Goal: Task Accomplishment & Management: Complete application form

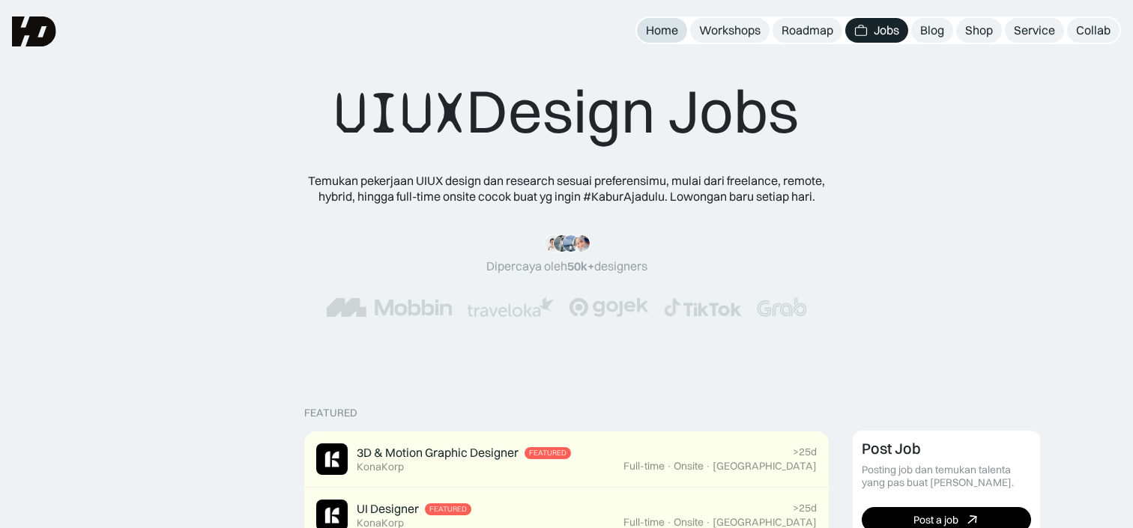
click at [660, 31] on div "Home" at bounding box center [662, 30] width 32 height 16
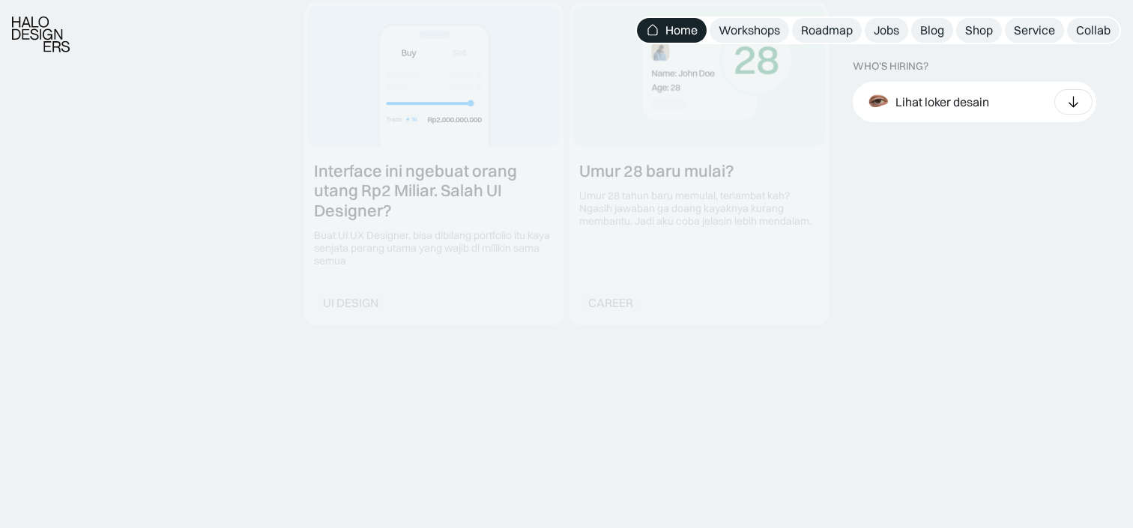
scroll to position [2219, 0]
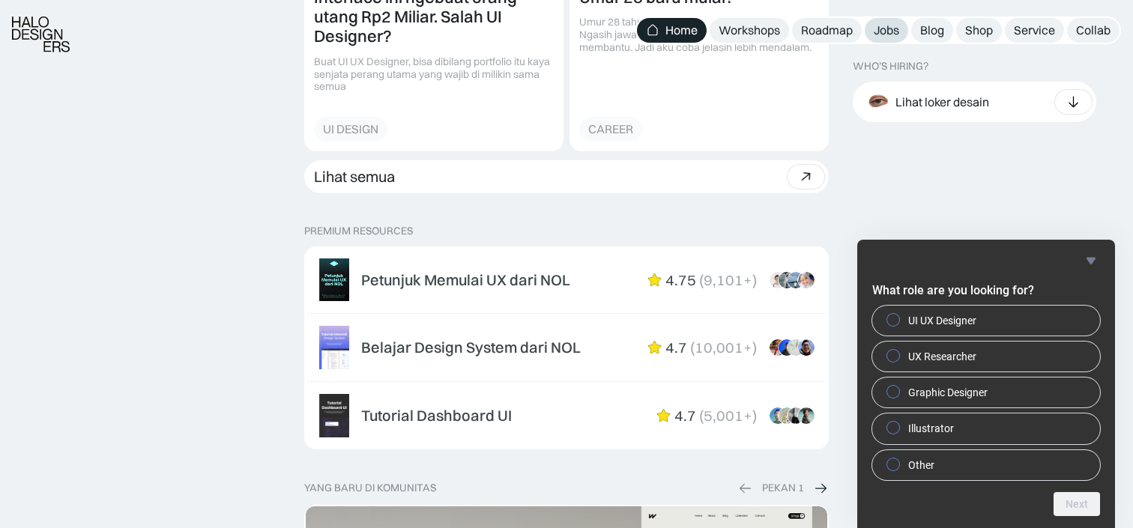
click at [890, 36] on div "Jobs" at bounding box center [886, 30] width 25 height 16
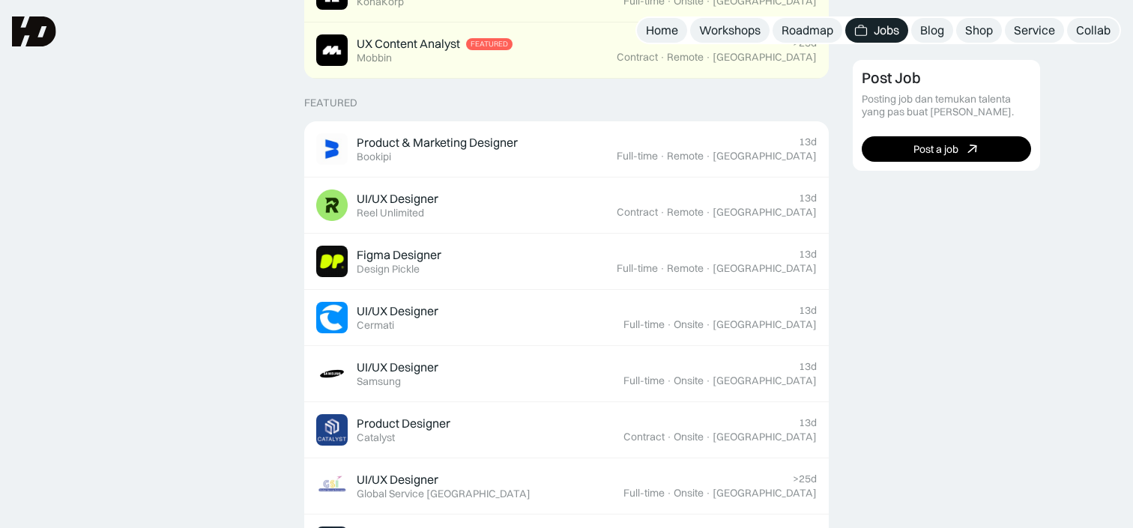
scroll to position [512, 0]
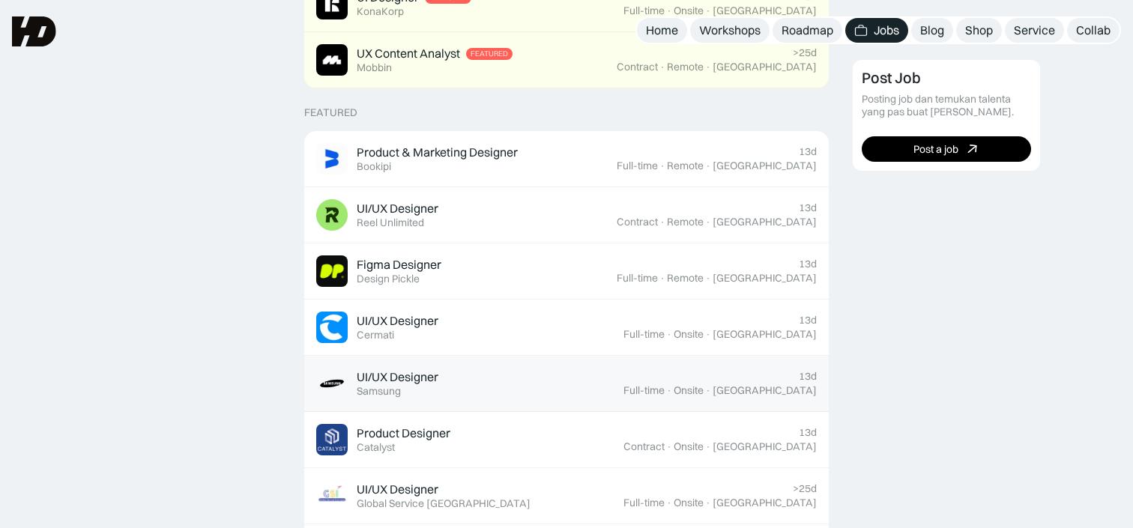
click at [475, 390] on div "UI/UX Designer Featured Samsung" at bounding box center [469, 383] width 307 height 31
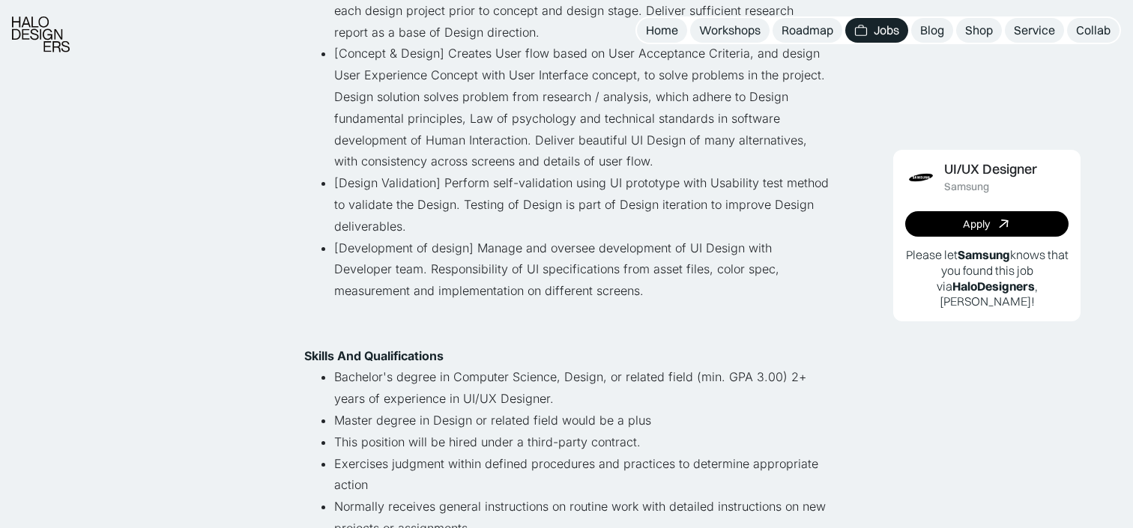
scroll to position [438, 0]
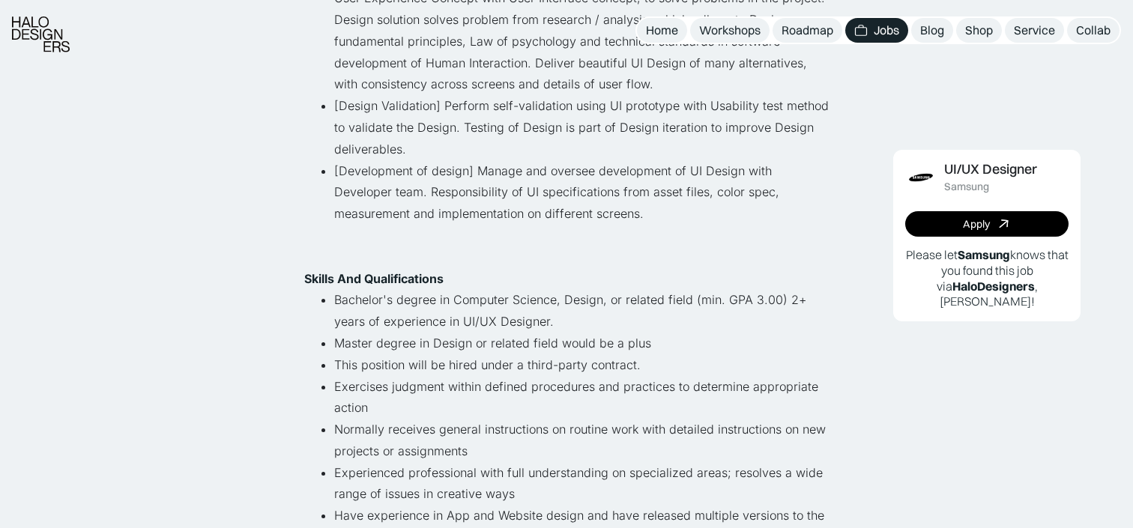
click at [502, 365] on li "This position will be hired under a third-party contract." at bounding box center [581, 365] width 494 height 22
copy li "This position will be hired under a third-party contract."
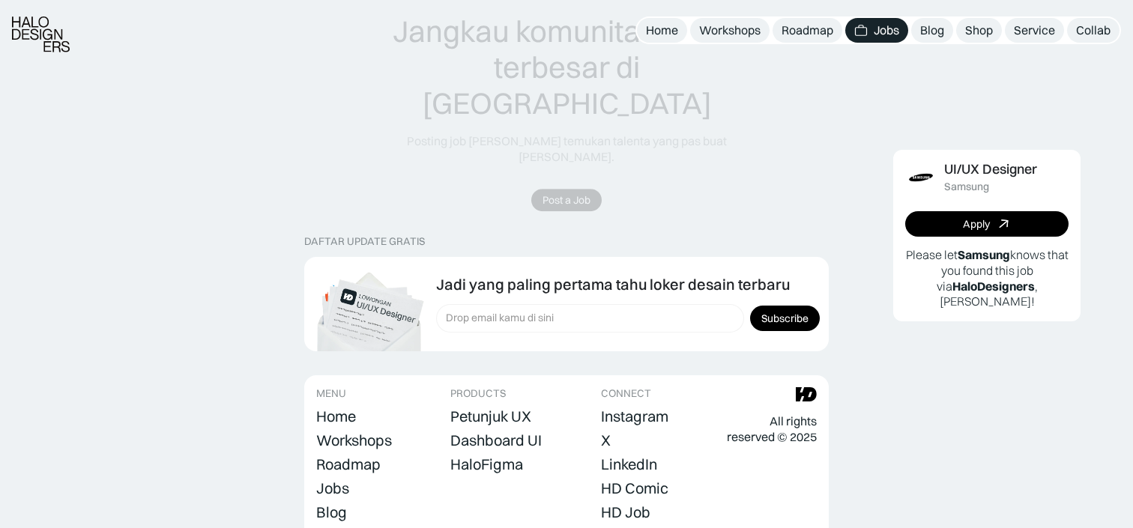
scroll to position [1756, 0]
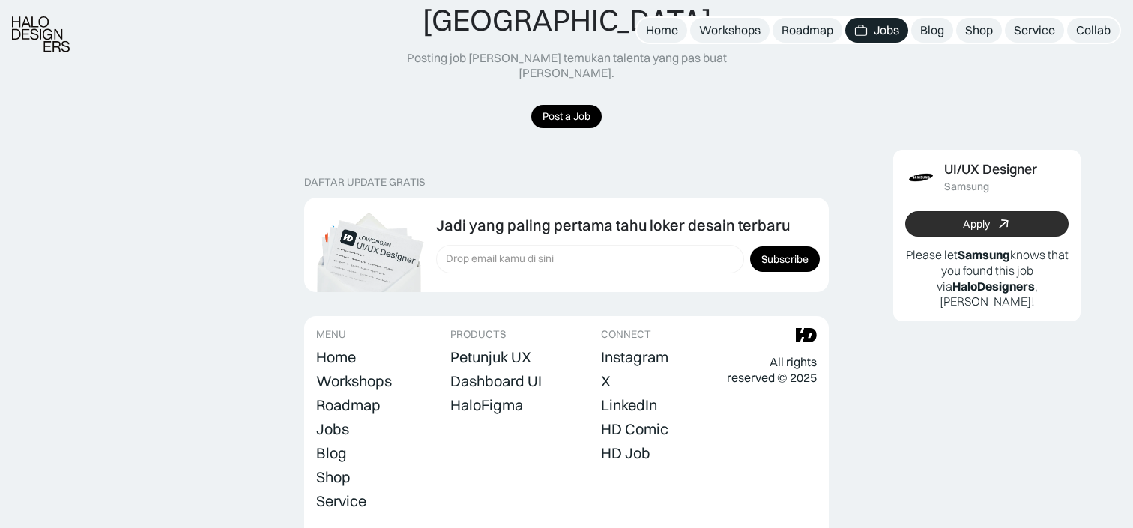
click at [942, 221] on link "Apply" at bounding box center [986, 223] width 163 height 25
click at [886, 36] on div "Jobs" at bounding box center [886, 30] width 25 height 16
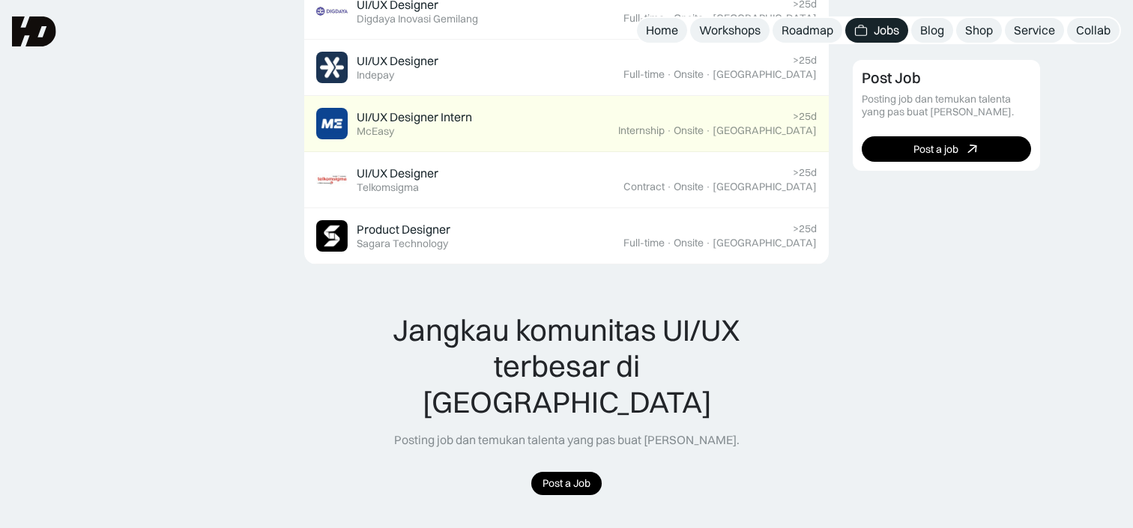
scroll to position [954, 0]
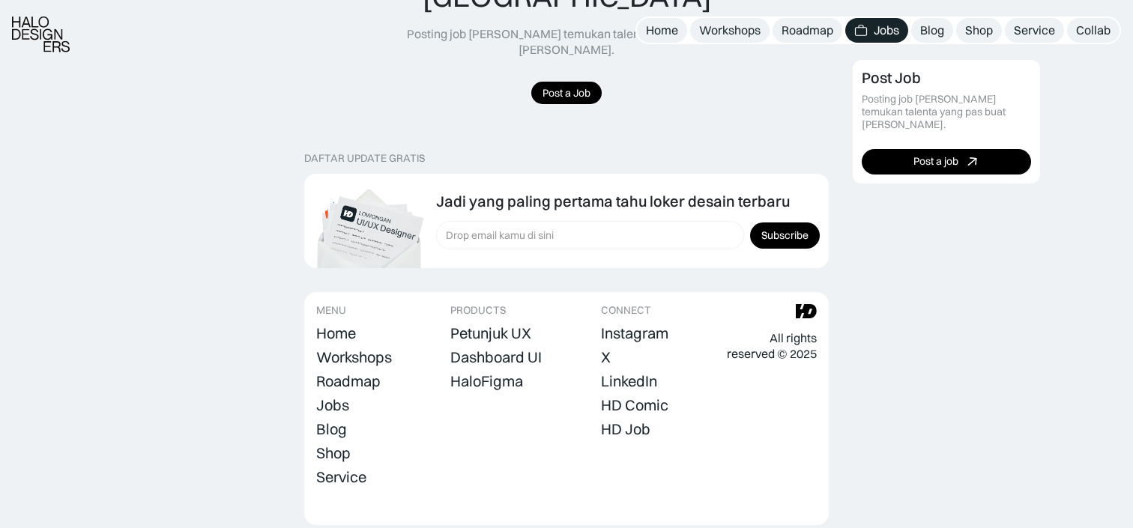
scroll to position [1576, 0]
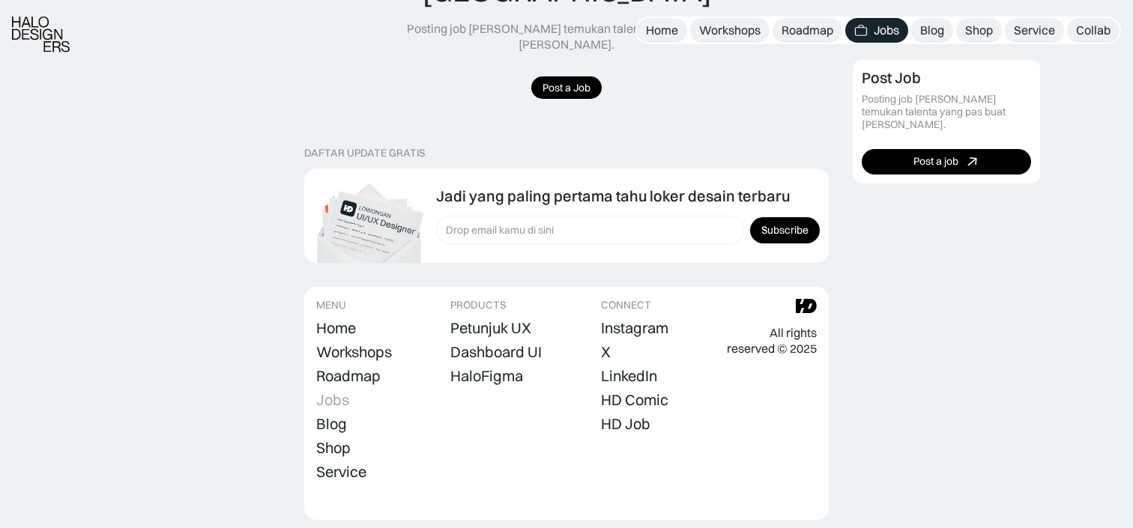
click at [339, 391] on div "Jobs" at bounding box center [332, 400] width 33 height 18
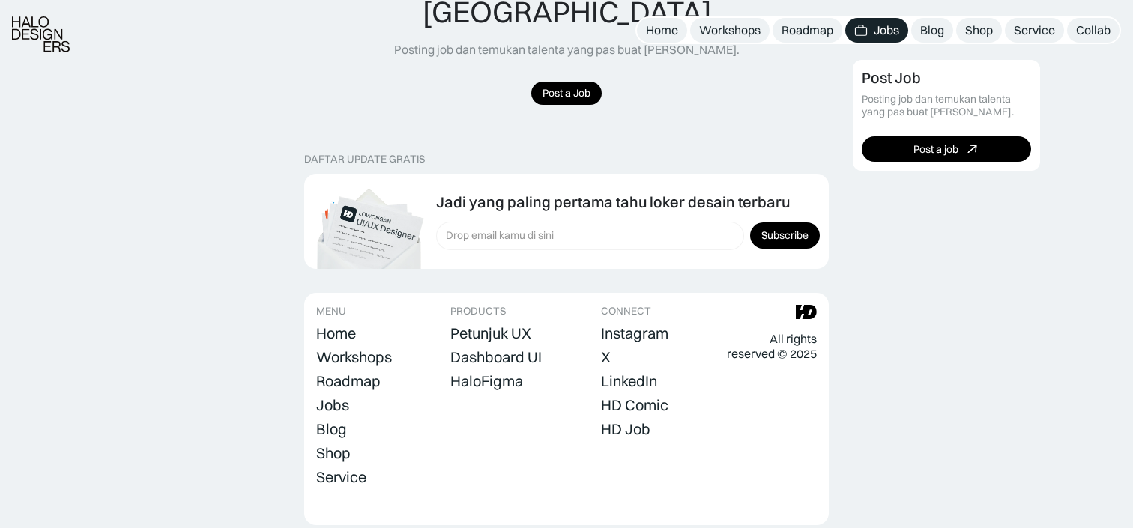
scroll to position [1576, 0]
